Goal: Check status

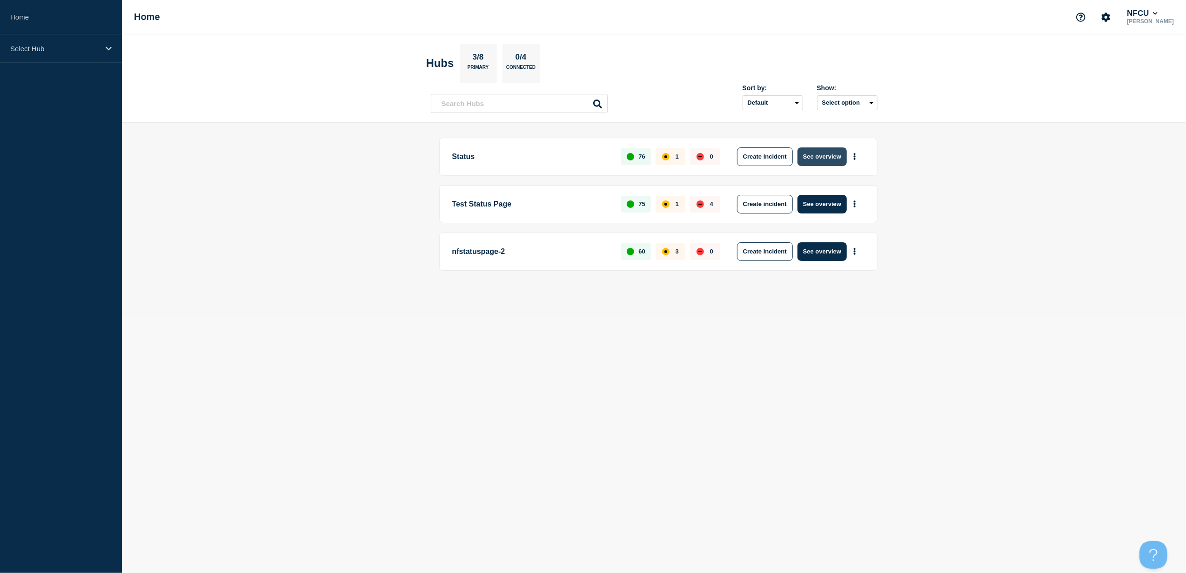
click at [825, 158] on button "See overview" at bounding box center [821, 156] width 49 height 19
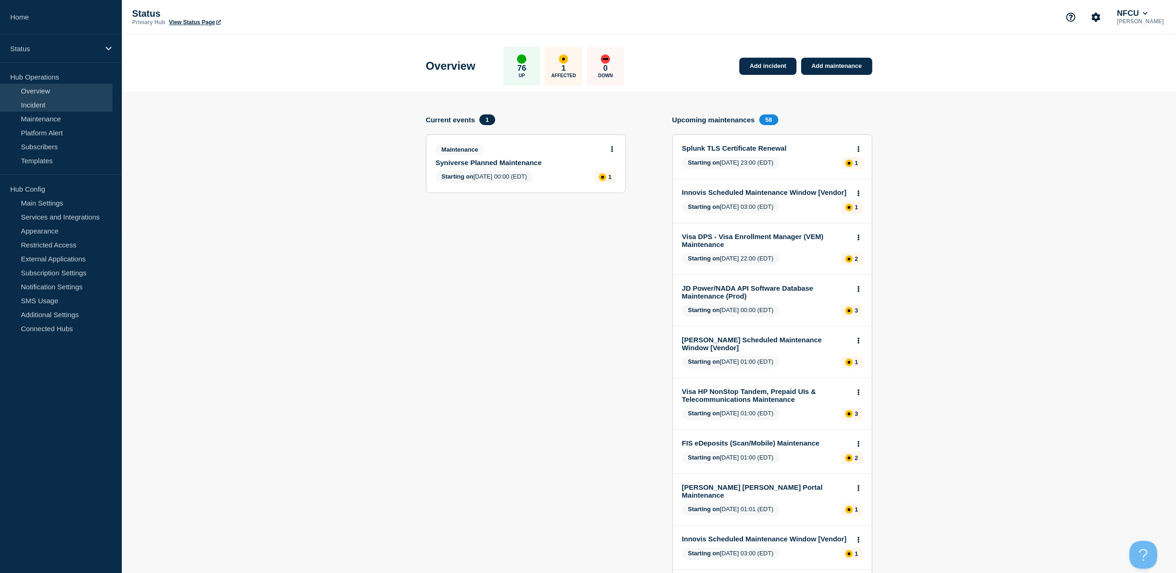
click at [82, 103] on link "Incident" at bounding box center [56, 105] width 113 height 14
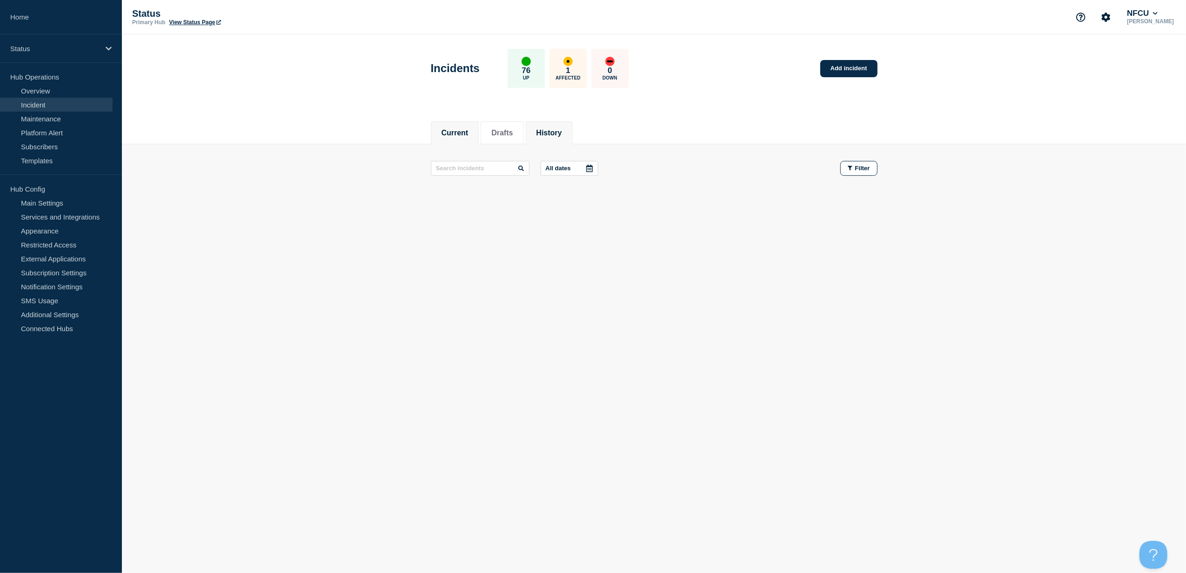
drag, startPoint x: 572, startPoint y: 120, endPoint x: 566, endPoint y: 120, distance: 5.6
click at [567, 121] on li "History" at bounding box center [549, 132] width 47 height 23
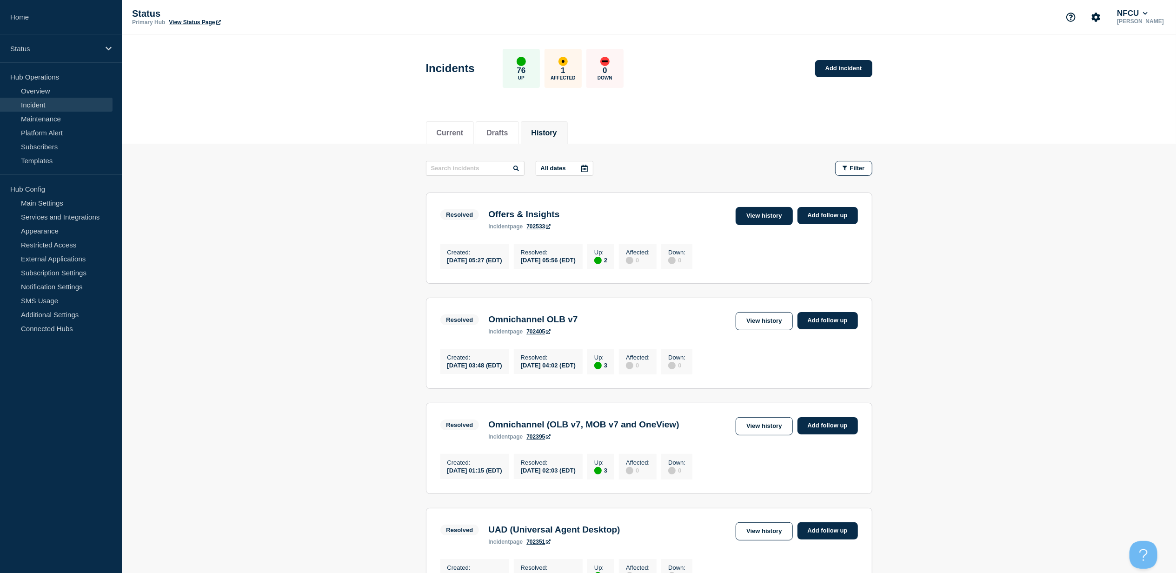
click at [762, 214] on link "View history" at bounding box center [764, 216] width 57 height 18
